Goal: Task Accomplishment & Management: Complete application form

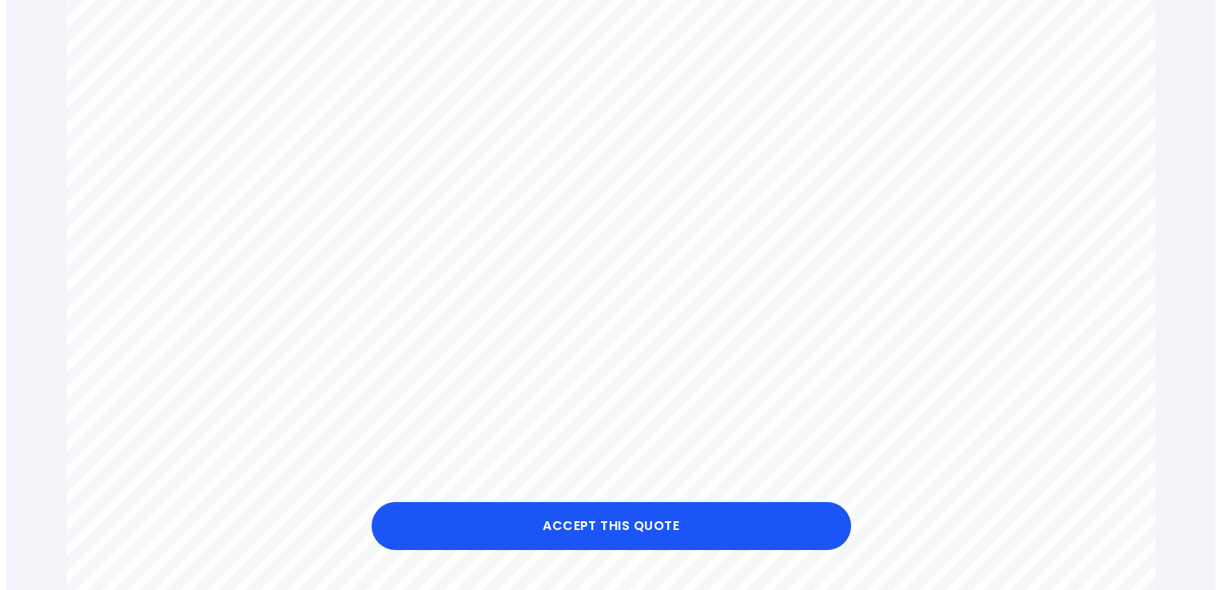
scroll to position [849, 0]
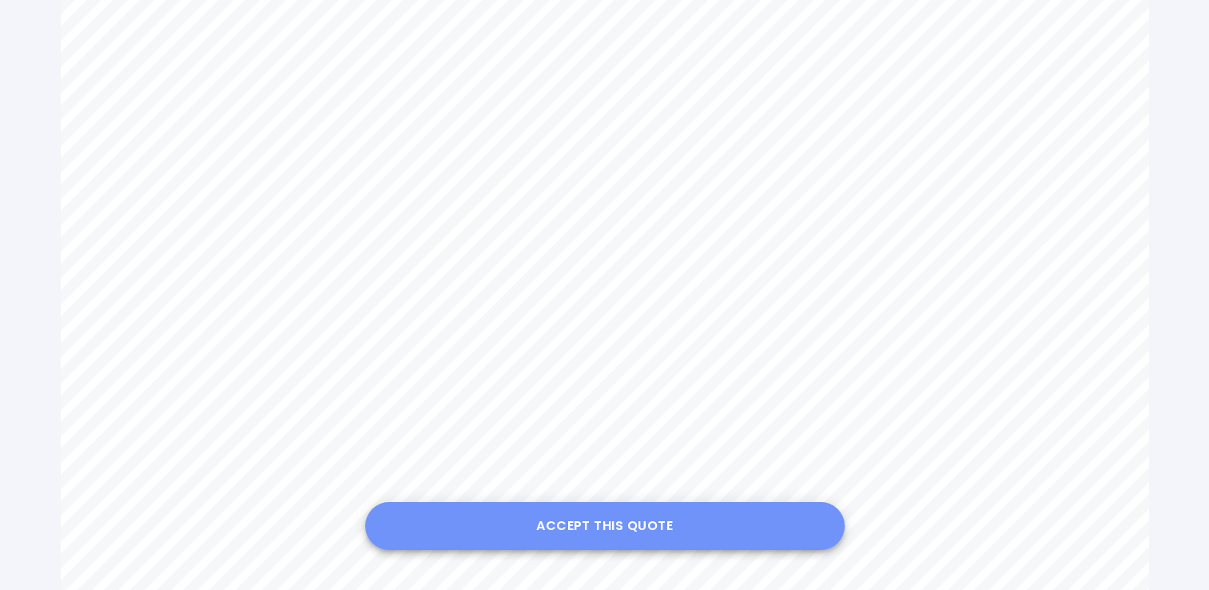
click at [642, 522] on button "Accept this Quote" at bounding box center [604, 526] width 479 height 48
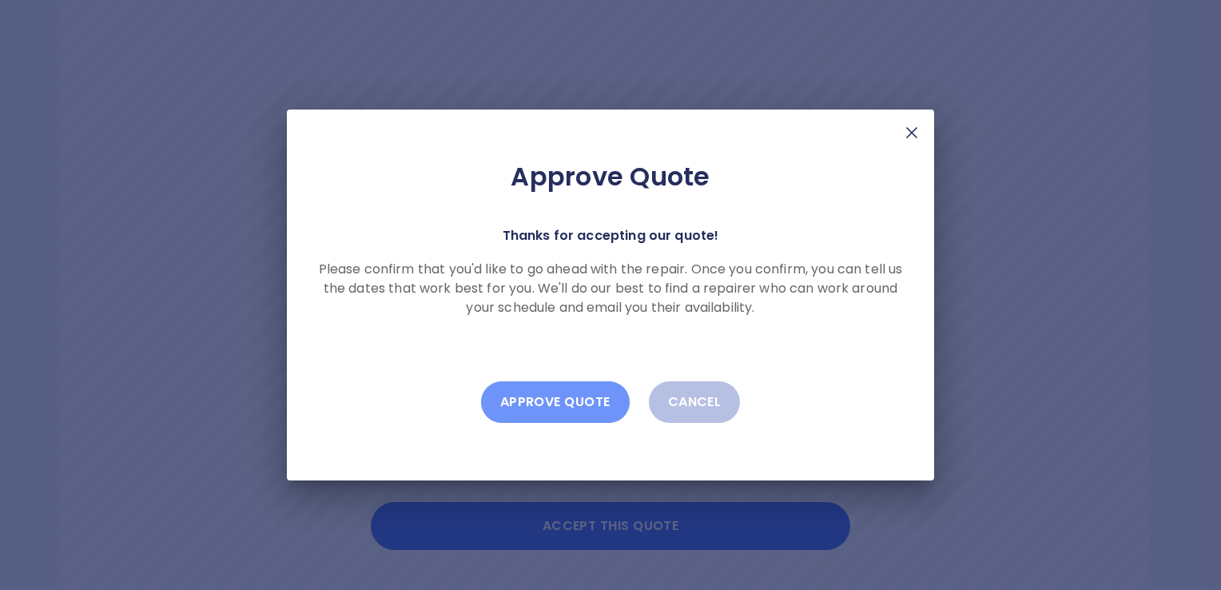
click at [568, 401] on button "Approve Quote" at bounding box center [555, 402] width 149 height 42
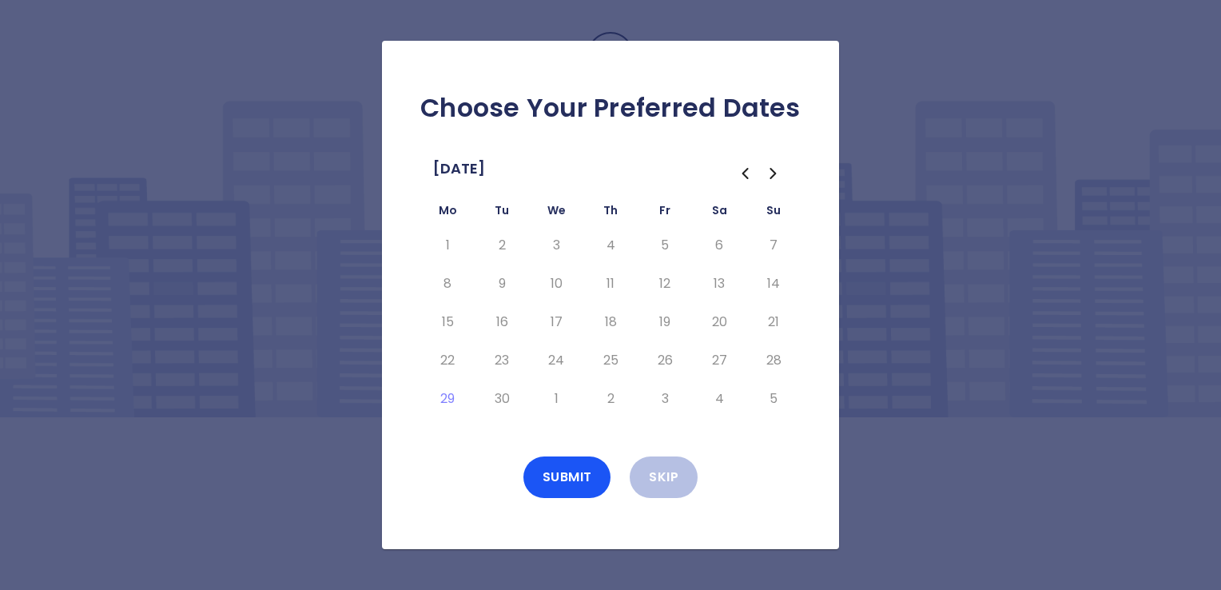
click at [770, 174] on icon "Go to the Next Month" at bounding box center [773, 173] width 19 height 19
click at [742, 177] on icon "Go to the Previous Month" at bounding box center [744, 173] width 19 height 19
click at [774, 175] on icon "Go to the Next Month" at bounding box center [772, 174] width 5 height 10
click at [499, 284] on button "7" at bounding box center [501, 284] width 29 height 26
click at [610, 283] on button "9" at bounding box center [610, 284] width 29 height 26
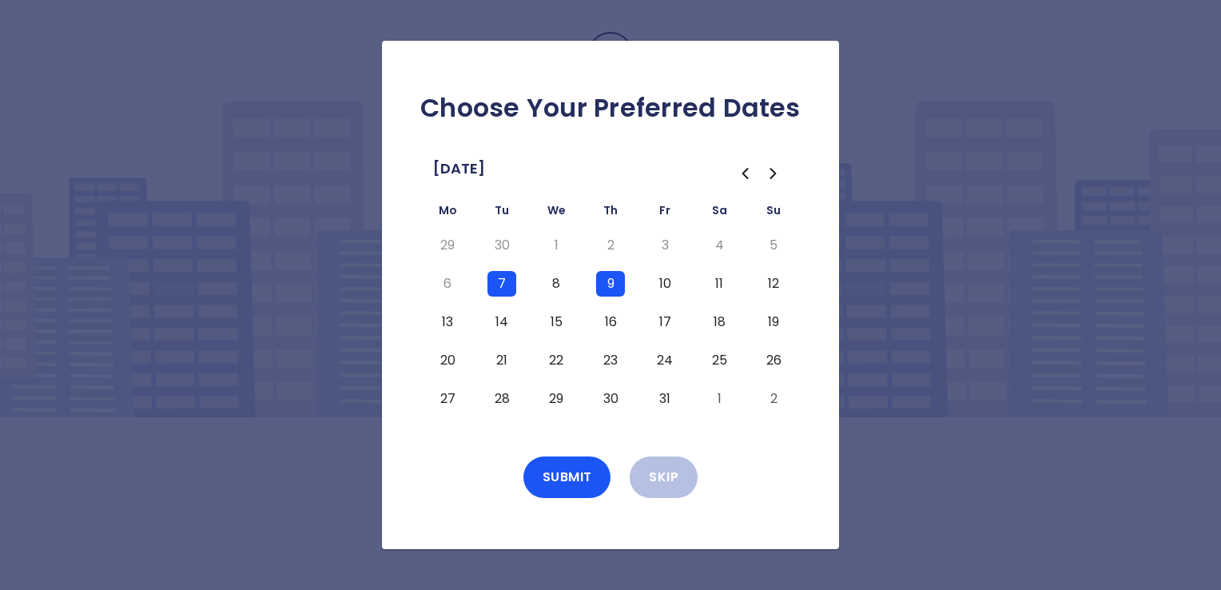
click at [665, 286] on button "10" at bounding box center [664, 284] width 29 height 26
click at [546, 478] on button "Submit" at bounding box center [567, 477] width 88 height 42
